Goal: Book appointment/travel/reservation

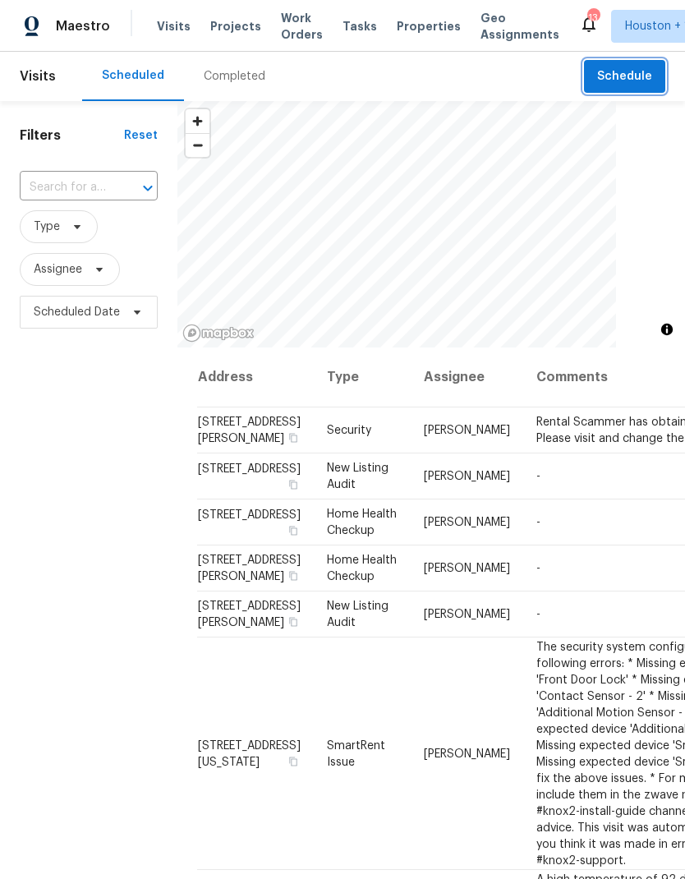
click at [616, 92] on button "Schedule" at bounding box center [624, 77] width 81 height 34
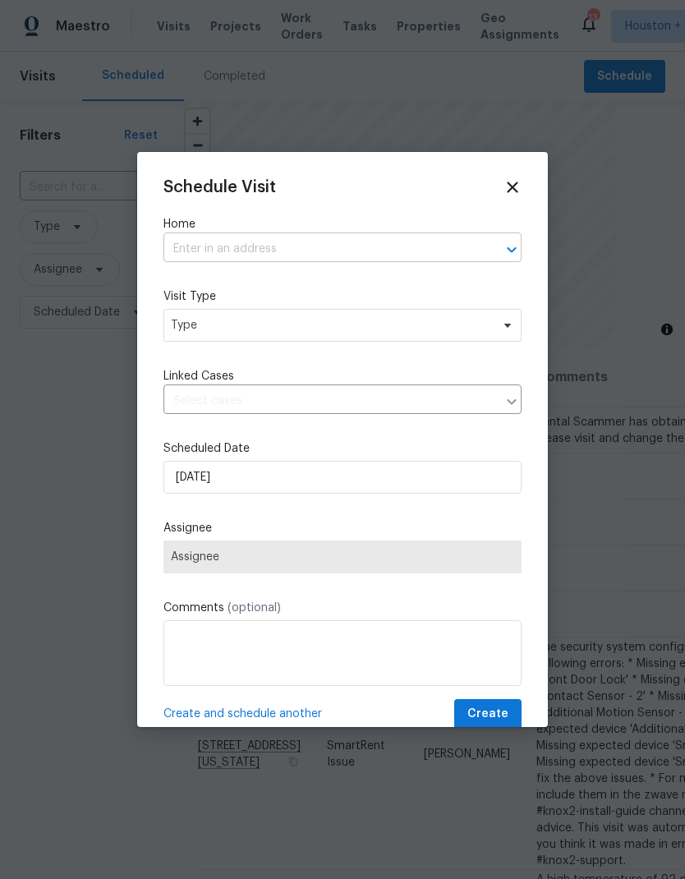
click at [189, 256] on input "text" at bounding box center [320, 249] width 312 height 25
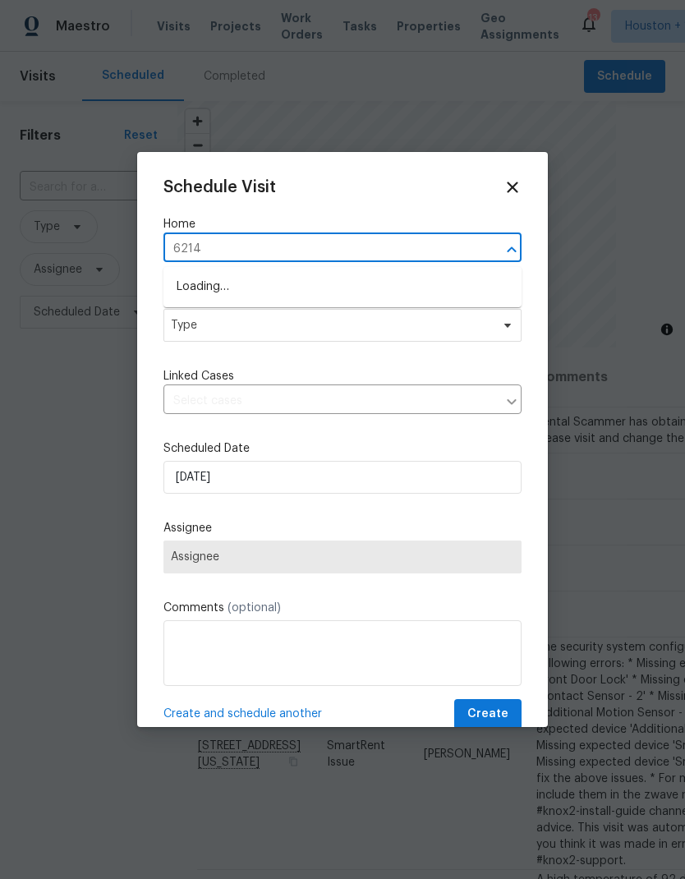
type input "6214 c"
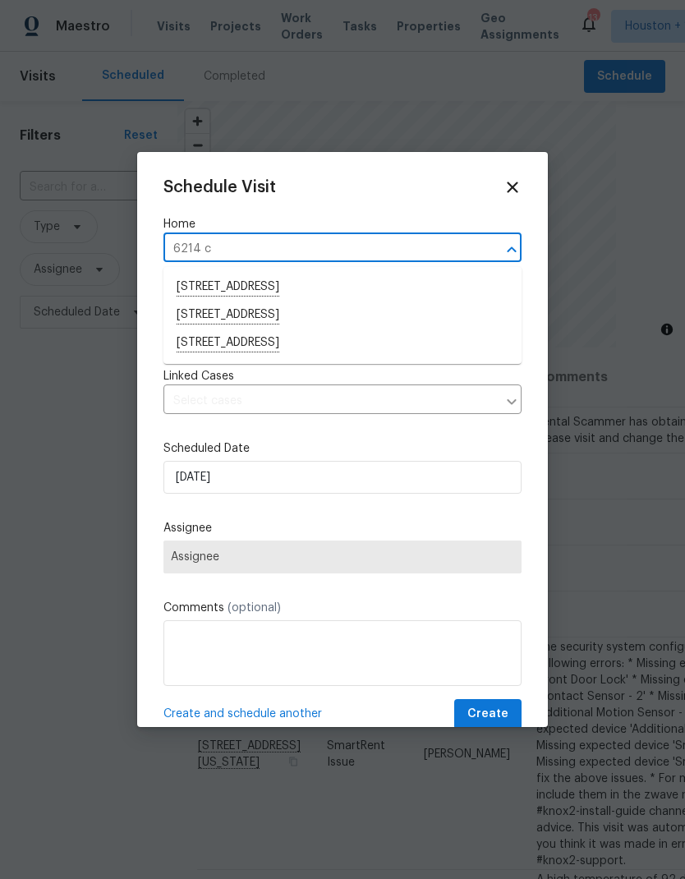
click at [377, 352] on li "[STREET_ADDRESS]" at bounding box center [343, 344] width 358 height 28
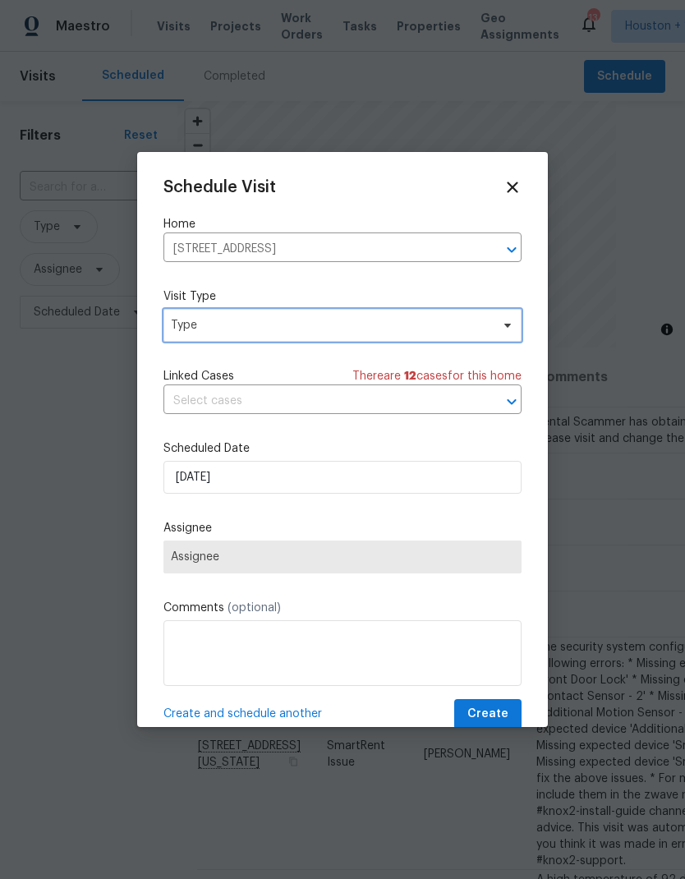
click at [419, 337] on span "Type" at bounding box center [343, 325] width 358 height 33
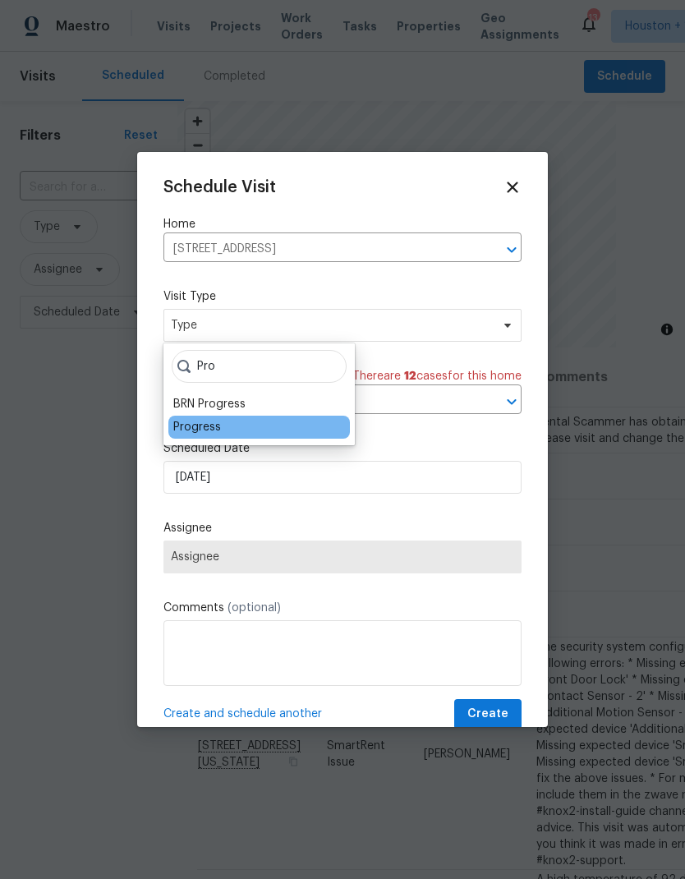
type input "Pro"
click at [182, 425] on div "Progress" at bounding box center [197, 427] width 48 height 16
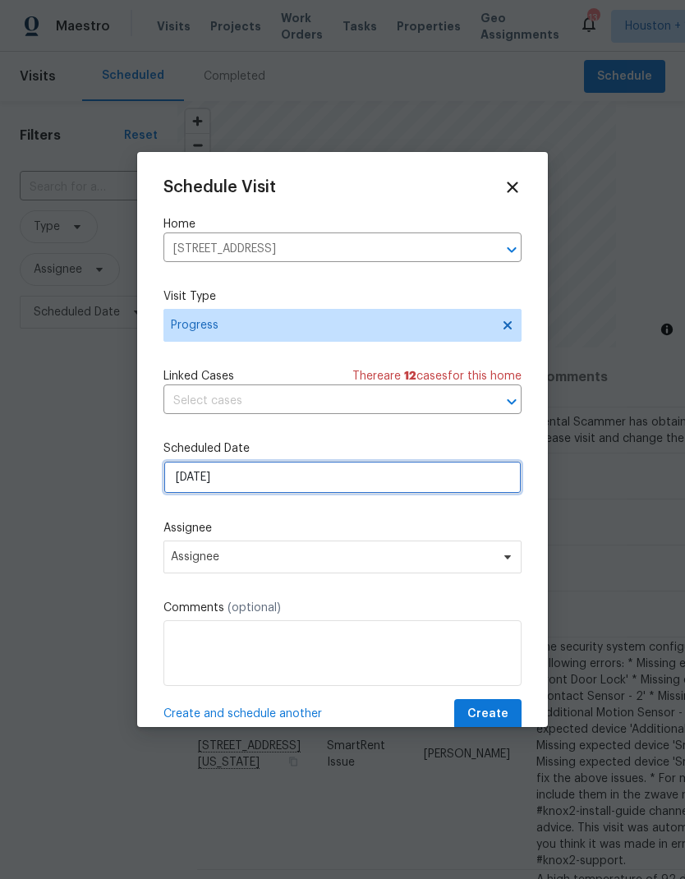
click at [208, 494] on input "[DATE]" at bounding box center [343, 477] width 358 height 33
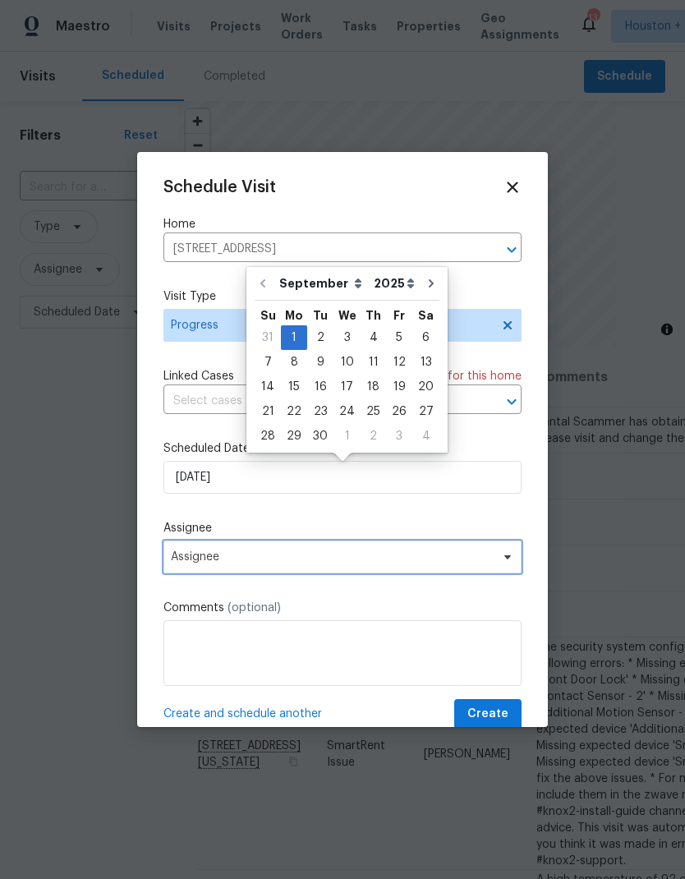
click at [196, 546] on span "Assignee" at bounding box center [343, 557] width 358 height 33
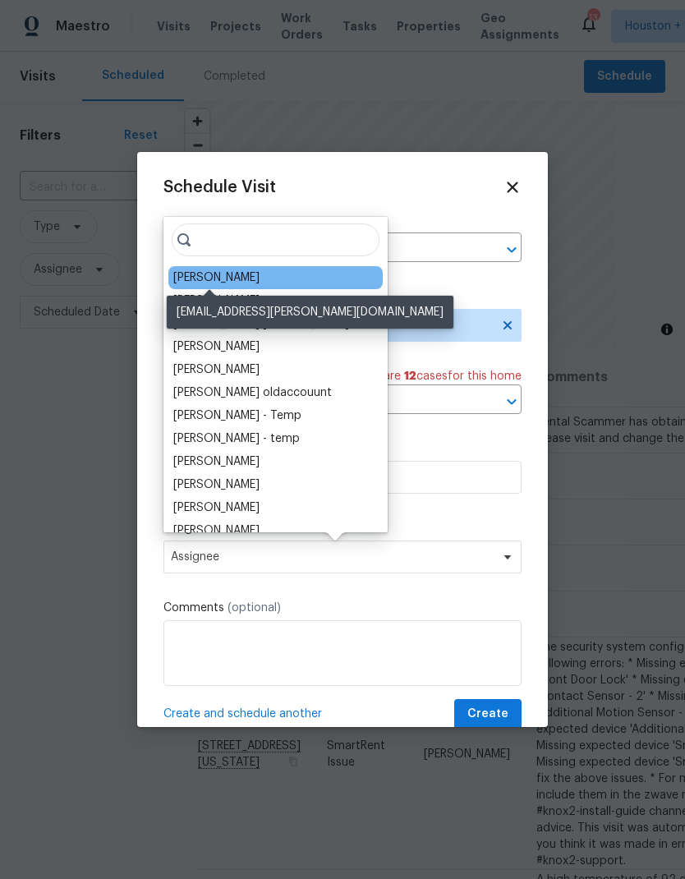
click at [187, 281] on div "[PERSON_NAME]" at bounding box center [216, 278] width 86 height 16
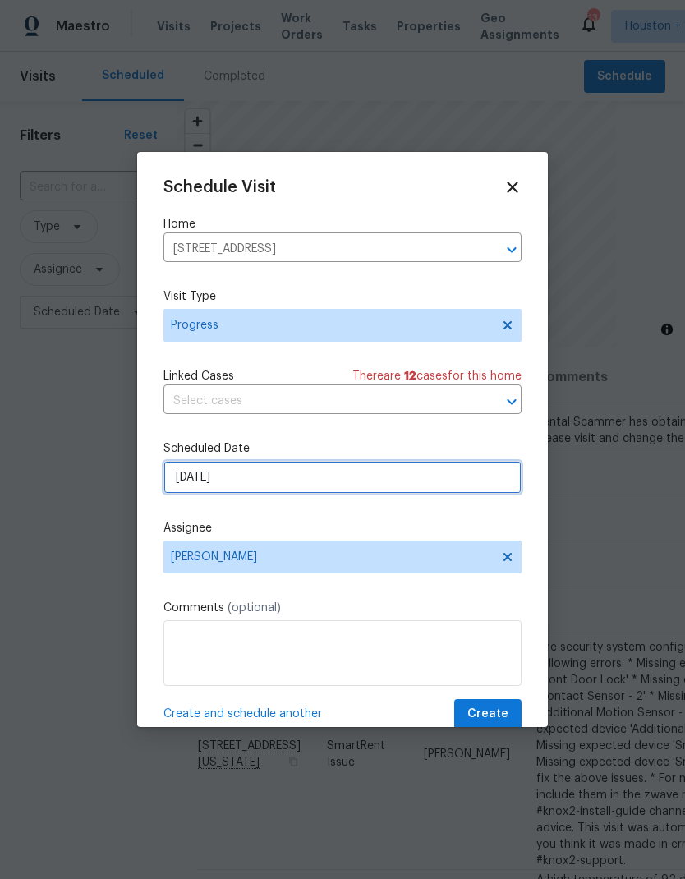
click at [256, 480] on input "[DATE]" at bounding box center [343, 477] width 358 height 33
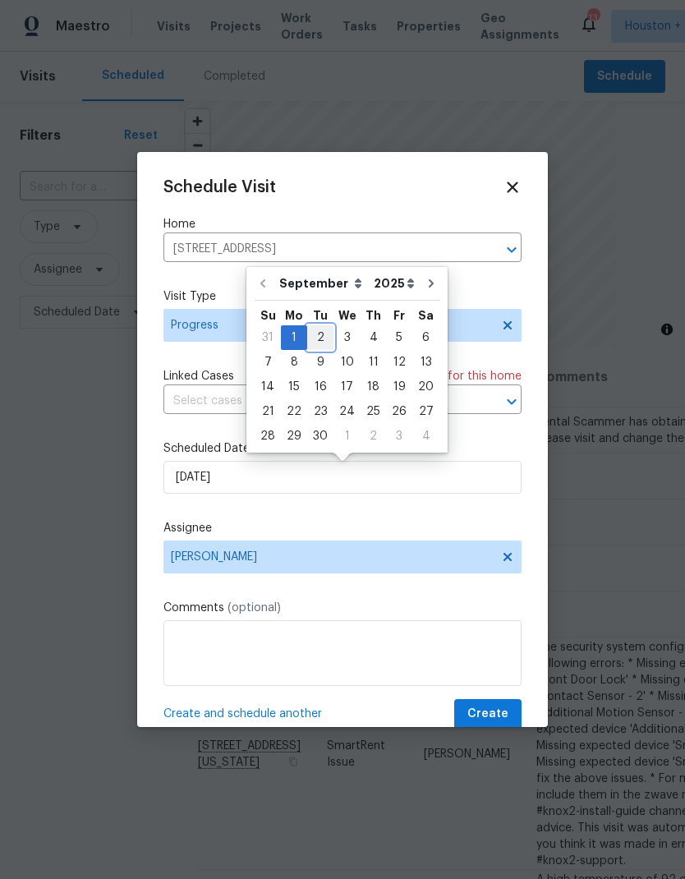
click at [313, 330] on div "2" at bounding box center [320, 337] width 26 height 23
type input "[DATE]"
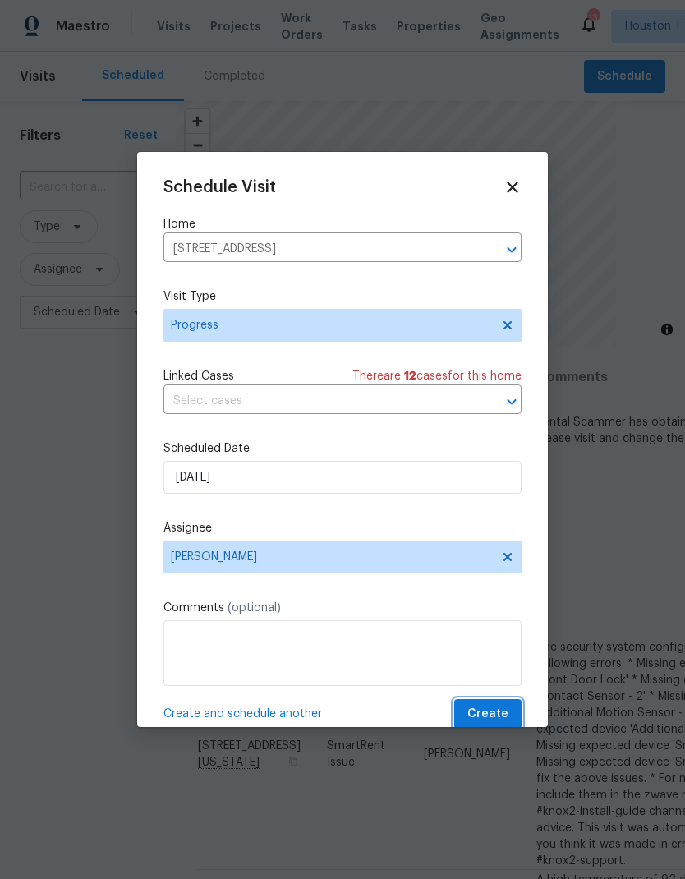
click at [494, 713] on span "Create" at bounding box center [488, 714] width 41 height 21
